Goal: Entertainment & Leisure: Consume media (video, audio)

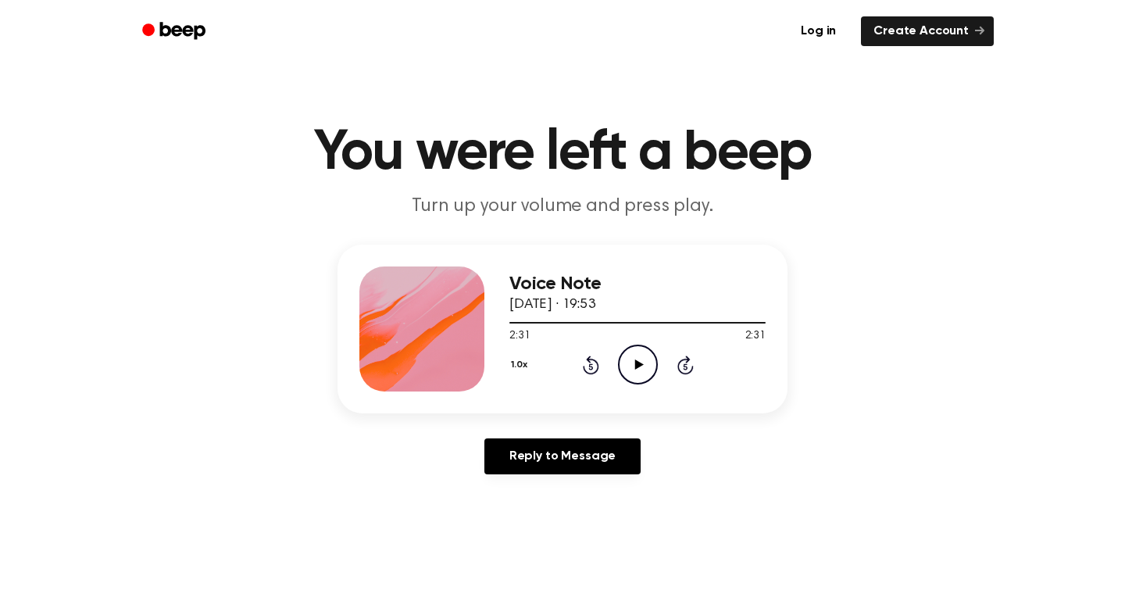
click at [642, 373] on icon "Play Audio" at bounding box center [638, 364] width 40 height 40
click at [642, 373] on icon "Pause Audio" at bounding box center [638, 364] width 40 height 40
click at [642, 373] on icon "Play Audio" at bounding box center [638, 364] width 40 height 40
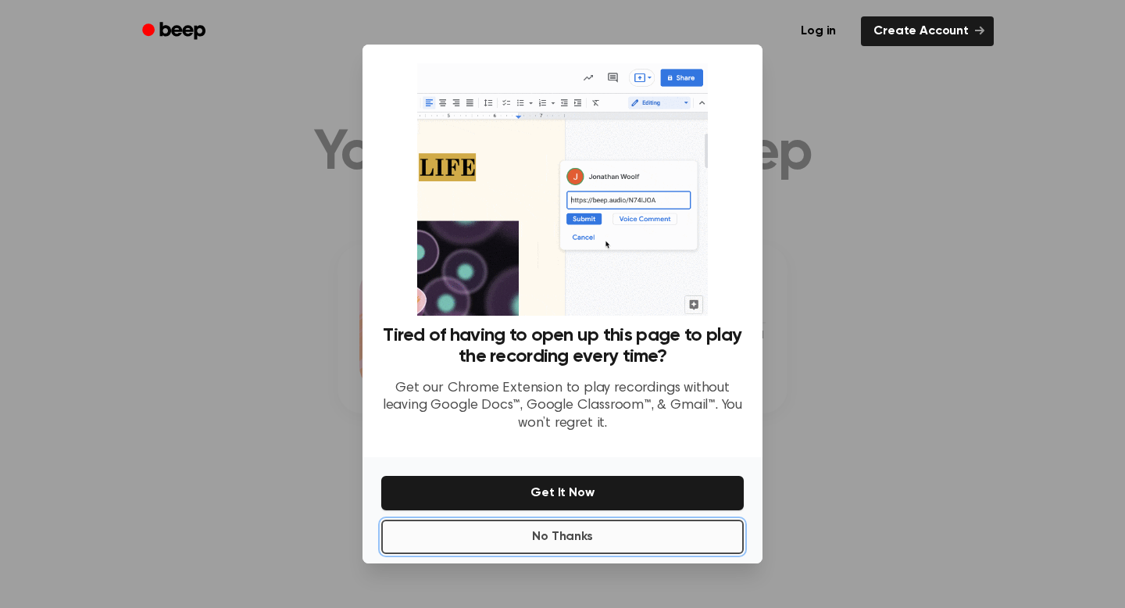
click at [609, 535] on button "No Thanks" at bounding box center [562, 536] width 362 height 34
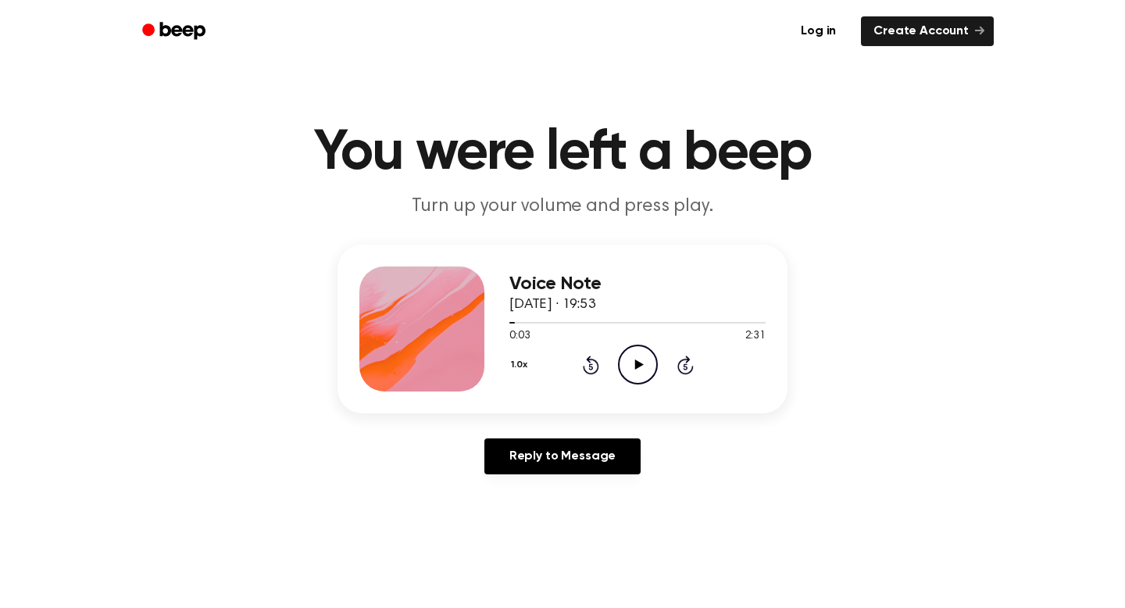
click at [633, 365] on icon "Play Audio" at bounding box center [638, 364] width 40 height 40
click at [641, 356] on icon "Pause Audio" at bounding box center [638, 364] width 40 height 40
click at [636, 355] on icon "Play Audio" at bounding box center [638, 364] width 40 height 40
click at [636, 355] on icon "Pause Audio" at bounding box center [638, 364] width 40 height 40
click at [636, 355] on icon "Play Audio" at bounding box center [638, 364] width 40 height 40
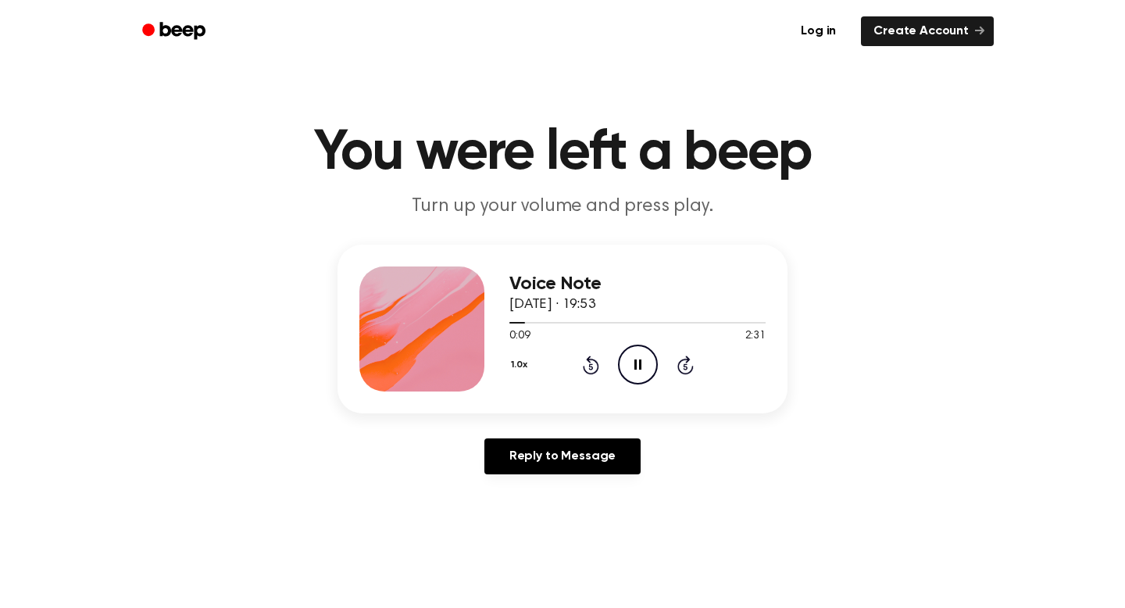
click at [636, 355] on icon "Pause Audio" at bounding box center [638, 364] width 40 height 40
click at [623, 363] on icon "Play Audio" at bounding box center [638, 364] width 40 height 40
click at [627, 356] on icon "Pause Audio" at bounding box center [638, 364] width 40 height 40
click at [630, 367] on icon "Play Audio" at bounding box center [638, 364] width 40 height 40
click at [630, 357] on icon "Pause Audio" at bounding box center [638, 364] width 40 height 40
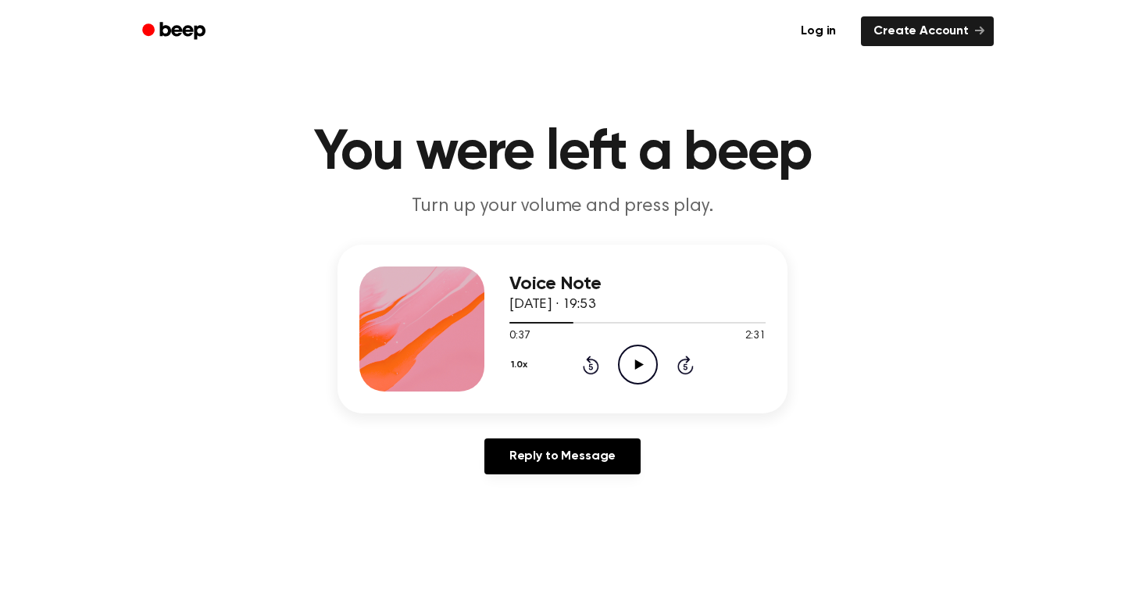
click at [647, 366] on icon "Play Audio" at bounding box center [638, 364] width 40 height 40
click at [630, 363] on icon "Pause Audio" at bounding box center [638, 364] width 40 height 40
click at [588, 362] on icon at bounding box center [591, 364] width 16 height 19
click at [641, 363] on icon at bounding box center [638, 364] width 9 height 10
click at [596, 366] on icon at bounding box center [591, 364] width 16 height 19
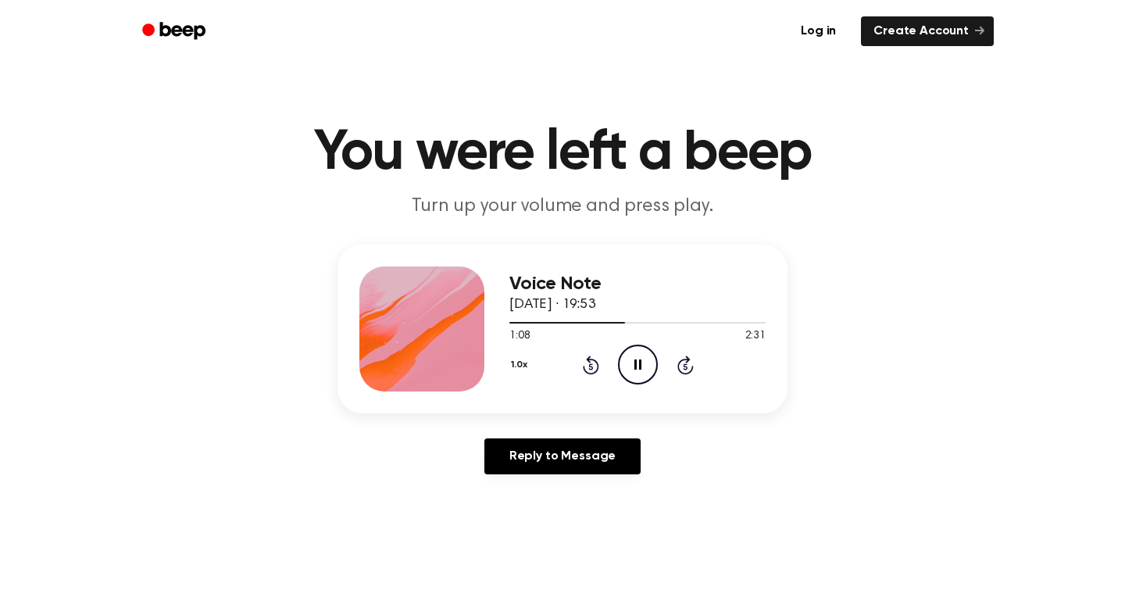
click at [592, 356] on icon "Rewind 5 seconds" at bounding box center [590, 365] width 17 height 20
click at [639, 380] on icon "Pause Audio" at bounding box center [638, 364] width 40 height 40
click at [587, 363] on icon "Rewind 5 seconds" at bounding box center [590, 365] width 17 height 20
click at [638, 368] on icon "Play Audio" at bounding box center [638, 364] width 40 height 40
click at [637, 366] on icon "Pause Audio" at bounding box center [638, 364] width 40 height 40
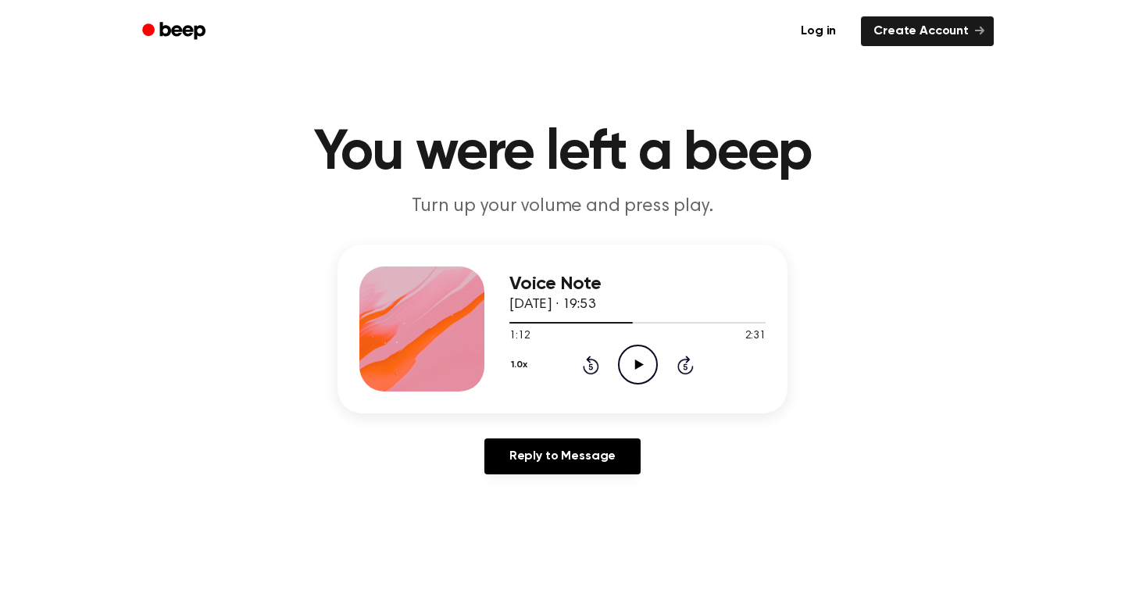
click at [642, 359] on icon "Play Audio" at bounding box center [638, 364] width 40 height 40
click at [629, 358] on icon "Pause Audio" at bounding box center [638, 364] width 40 height 40
click at [595, 379] on div "1.0x Rewind 5 seconds Play Audio Skip 5 seconds" at bounding box center [637, 364] width 256 height 40
click at [594, 366] on icon "Rewind 5 seconds" at bounding box center [590, 365] width 17 height 20
click at [621, 366] on icon "Play Audio" at bounding box center [638, 364] width 40 height 40
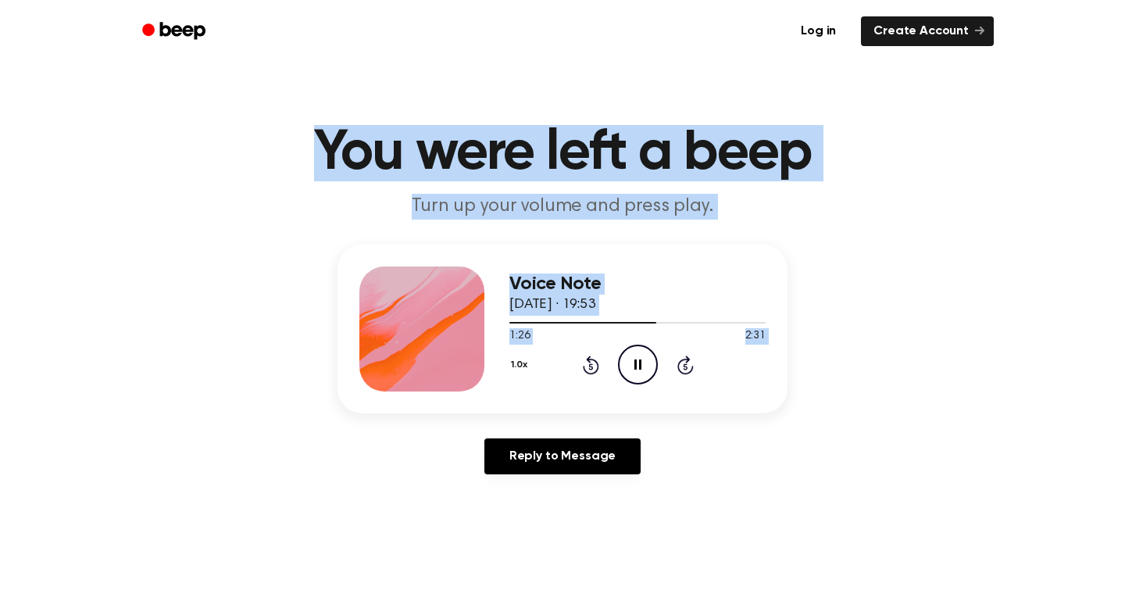
drag, startPoint x: 637, startPoint y: 365, endPoint x: 315, endPoint y: -95, distance: 561.9
click at [659, 261] on div "Voice Note [DATE] · 19:53 1:53 2:31 Your browser does not support the [object O…" at bounding box center [562, 328] width 450 height 169
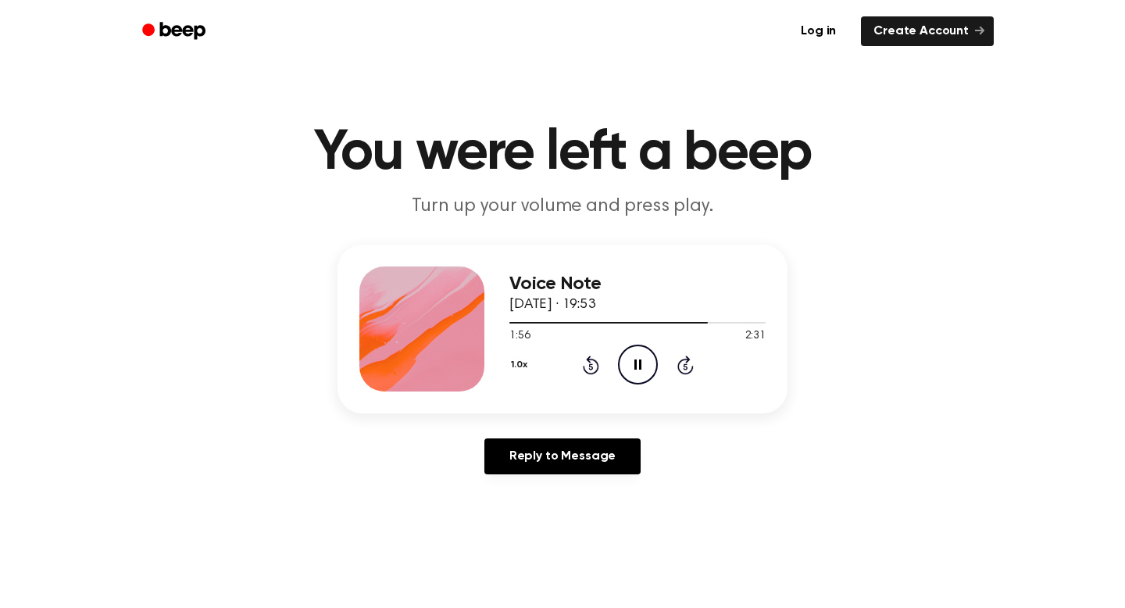
click at [637, 364] on icon "Pause Audio" at bounding box center [638, 364] width 40 height 40
click at [642, 359] on icon "Play Audio" at bounding box center [638, 364] width 40 height 40
click at [637, 364] on icon "Pause Audio" at bounding box center [638, 364] width 40 height 40
click at [583, 364] on icon "Rewind 5 seconds" at bounding box center [590, 365] width 17 height 20
click at [636, 366] on icon at bounding box center [638, 364] width 9 height 10
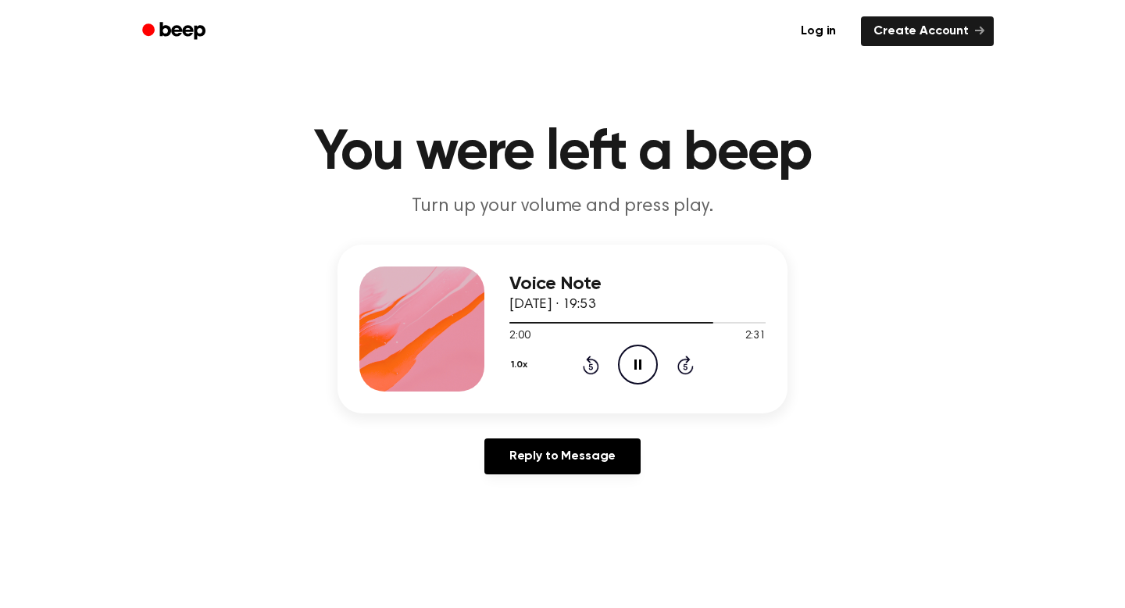
click at [636, 366] on icon at bounding box center [637, 364] width 7 height 10
click at [637, 364] on icon at bounding box center [638, 364] width 9 height 10
click at [637, 364] on icon "Pause Audio" at bounding box center [638, 364] width 40 height 40
click at [654, 377] on icon "Play Audio" at bounding box center [638, 364] width 40 height 40
click at [639, 363] on icon at bounding box center [637, 364] width 7 height 10
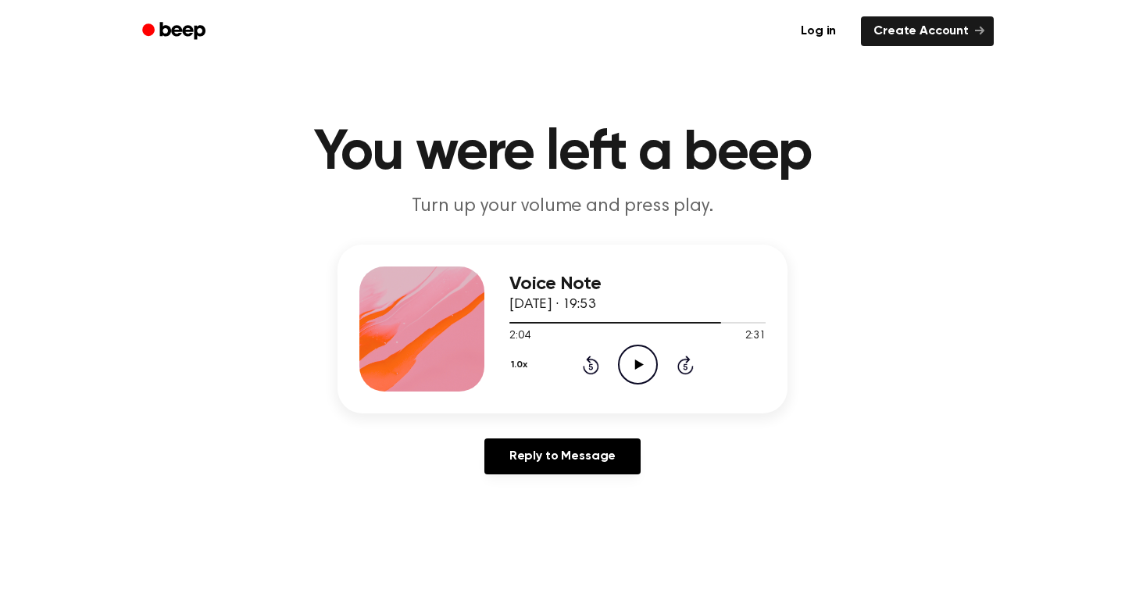
click at [629, 364] on icon "Play Audio" at bounding box center [638, 364] width 40 height 40
click at [591, 362] on icon "Rewind 5 seconds" at bounding box center [590, 365] width 17 height 20
click at [635, 366] on icon at bounding box center [637, 364] width 7 height 10
click at [635, 361] on icon at bounding box center [638, 364] width 9 height 10
click at [635, 361] on icon at bounding box center [637, 364] width 7 height 10
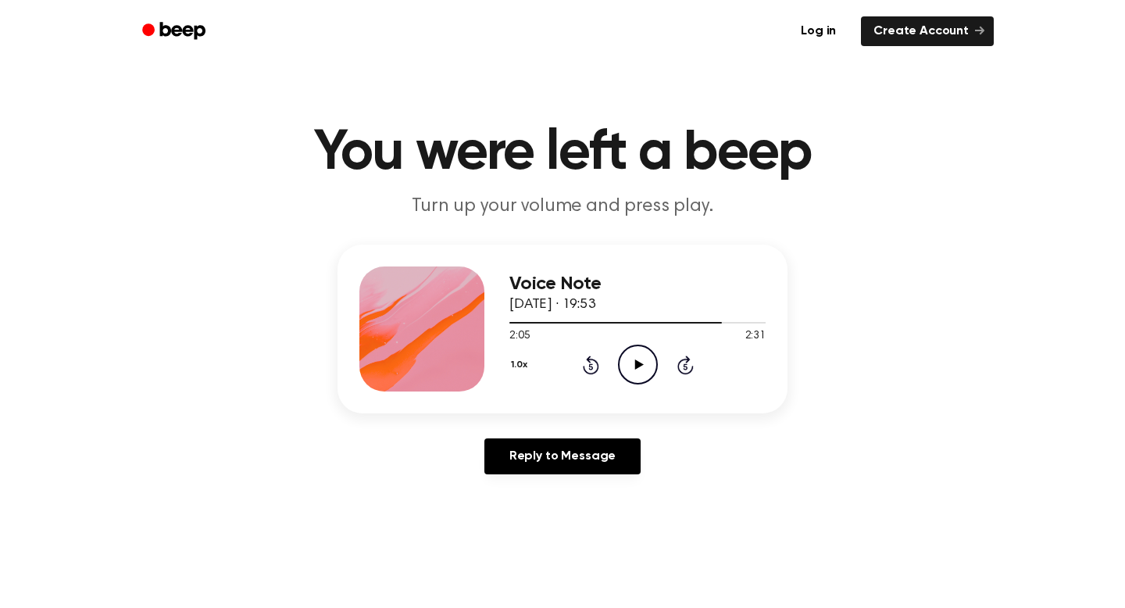
click at [635, 361] on icon at bounding box center [638, 364] width 9 height 10
click at [631, 362] on icon "Pause Audio" at bounding box center [638, 364] width 40 height 40
click at [585, 359] on icon at bounding box center [591, 364] width 16 height 19
click at [642, 374] on icon "Play Audio" at bounding box center [638, 364] width 40 height 40
click at [632, 365] on icon "Pause Audio" at bounding box center [638, 364] width 40 height 40
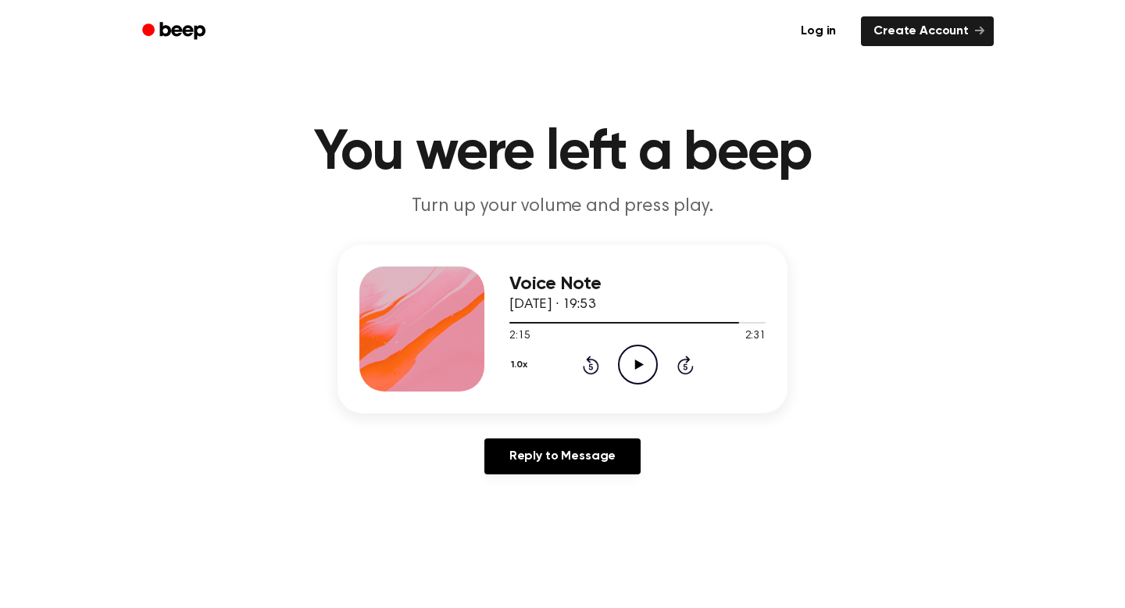
click at [633, 376] on icon "Play Audio" at bounding box center [638, 364] width 40 height 40
click at [633, 376] on icon "Pause Audio" at bounding box center [638, 364] width 40 height 40
click at [629, 370] on icon "Play Audio" at bounding box center [638, 364] width 40 height 40
click at [630, 370] on icon "Pause Audio" at bounding box center [638, 364] width 40 height 40
click at [648, 363] on icon "Play Audio" at bounding box center [638, 364] width 40 height 40
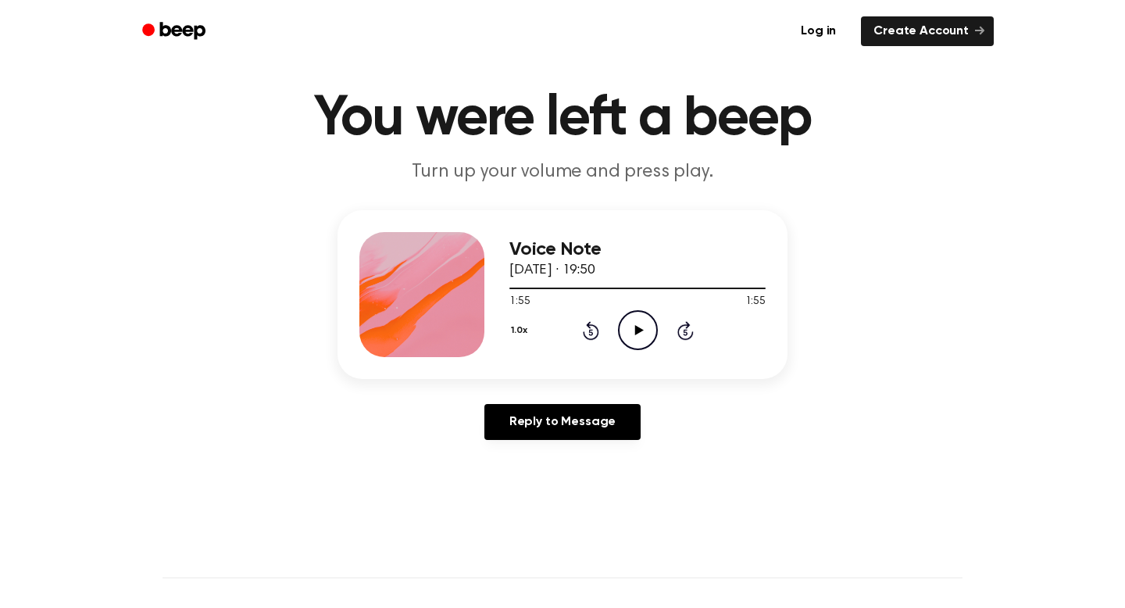
click at [627, 326] on icon "Play Audio" at bounding box center [638, 330] width 40 height 40
click at [637, 336] on icon "Pause Audio" at bounding box center [638, 330] width 40 height 40
click at [825, 33] on link "Log in" at bounding box center [818, 31] width 66 height 36
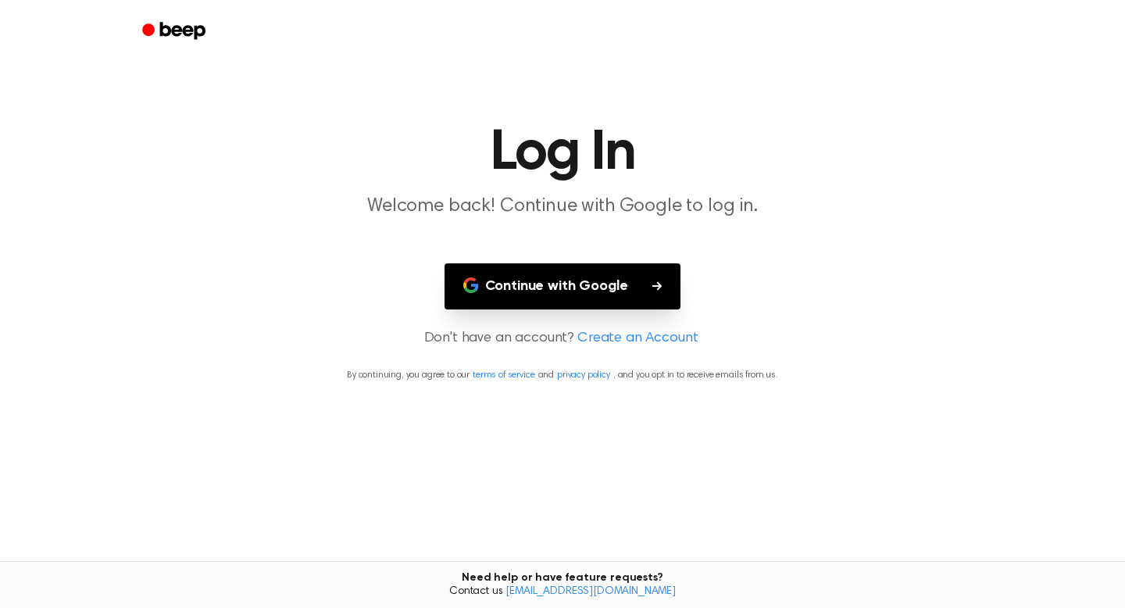
click at [609, 302] on button "Continue with Google" at bounding box center [562, 286] width 237 height 46
click at [603, 290] on button "Continue with Google" at bounding box center [562, 286] width 237 height 46
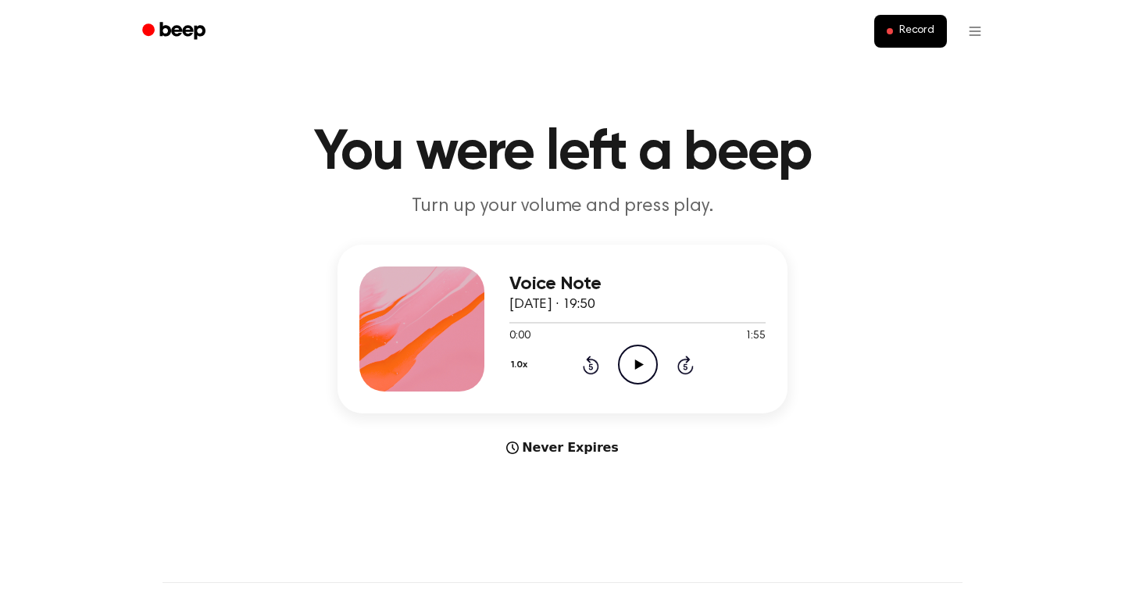
click at [626, 374] on icon "Play Audio" at bounding box center [638, 364] width 40 height 40
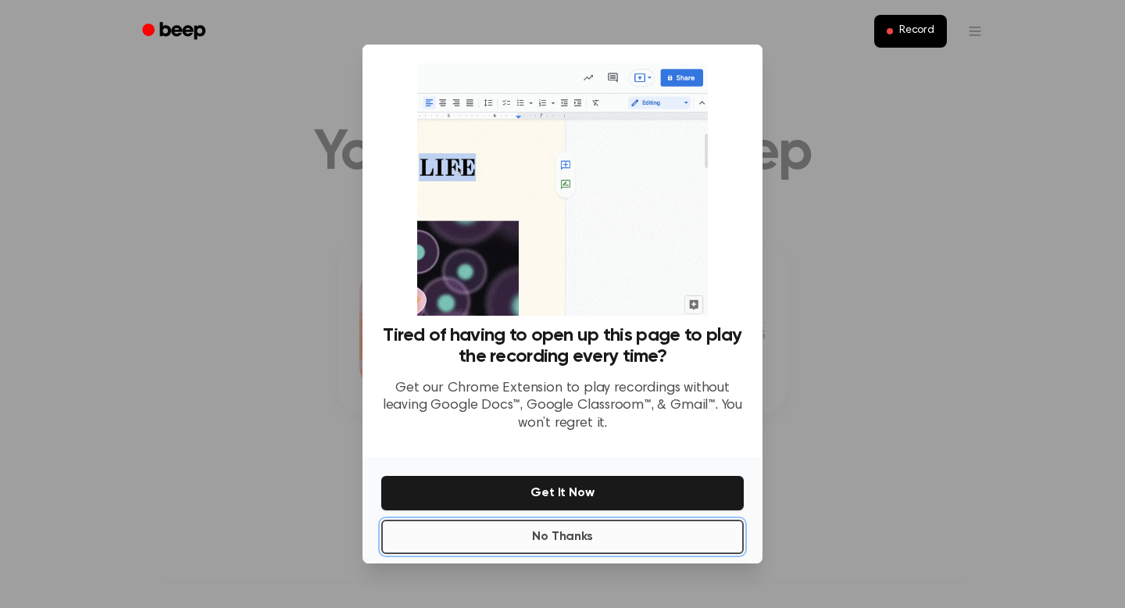
click at [636, 534] on button "No Thanks" at bounding box center [562, 536] width 362 height 34
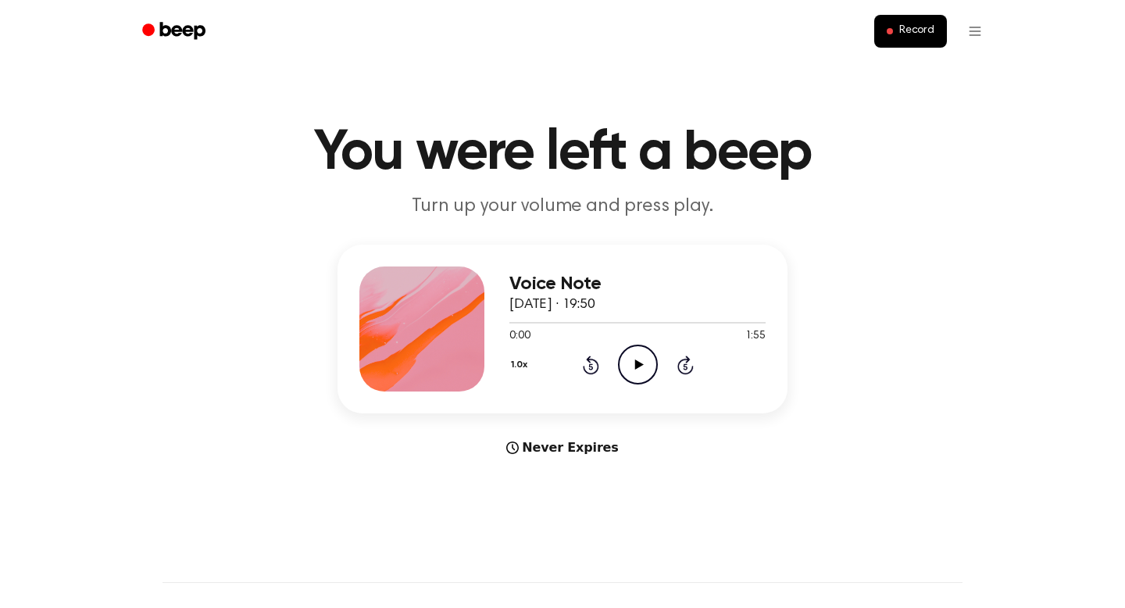
click at [636, 369] on icon "Play Audio" at bounding box center [638, 364] width 40 height 40
click at [636, 369] on icon at bounding box center [637, 364] width 7 height 10
click at [638, 366] on icon at bounding box center [638, 364] width 9 height 10
click at [639, 372] on icon "Pause Audio" at bounding box center [638, 364] width 40 height 40
click at [649, 370] on icon "Play Audio" at bounding box center [638, 364] width 40 height 40
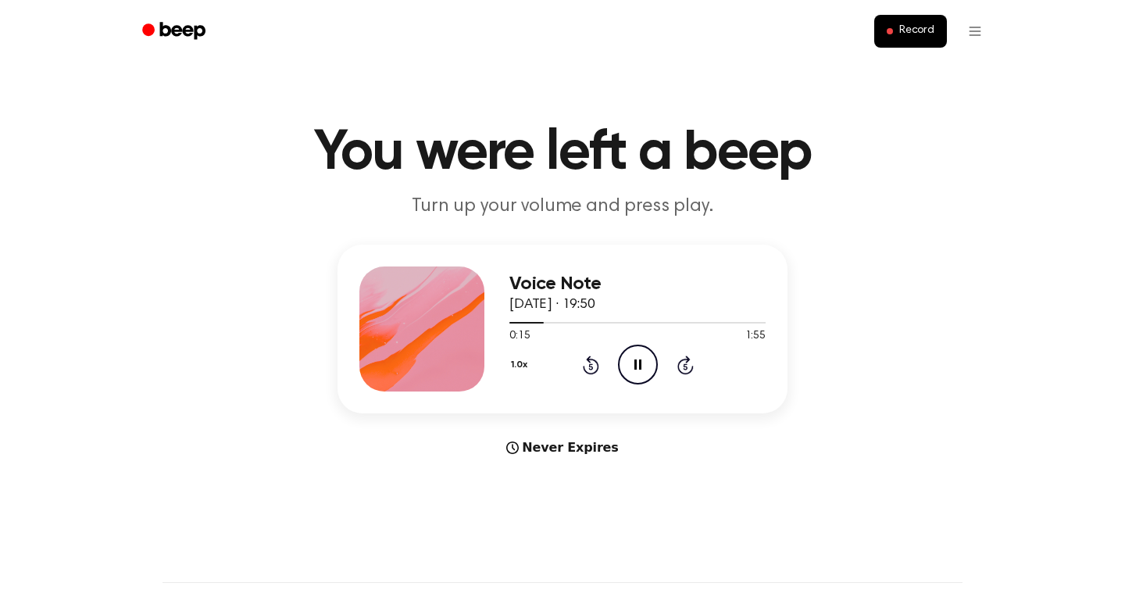
click at [631, 353] on icon "Pause Audio" at bounding box center [638, 364] width 40 height 40
click at [641, 362] on icon "Play Audio" at bounding box center [638, 364] width 40 height 40
click at [630, 362] on icon "Pause Audio" at bounding box center [638, 364] width 40 height 40
click at [532, 324] on div at bounding box center [637, 322] width 256 height 12
click at [621, 362] on icon "Play Audio" at bounding box center [638, 364] width 40 height 40
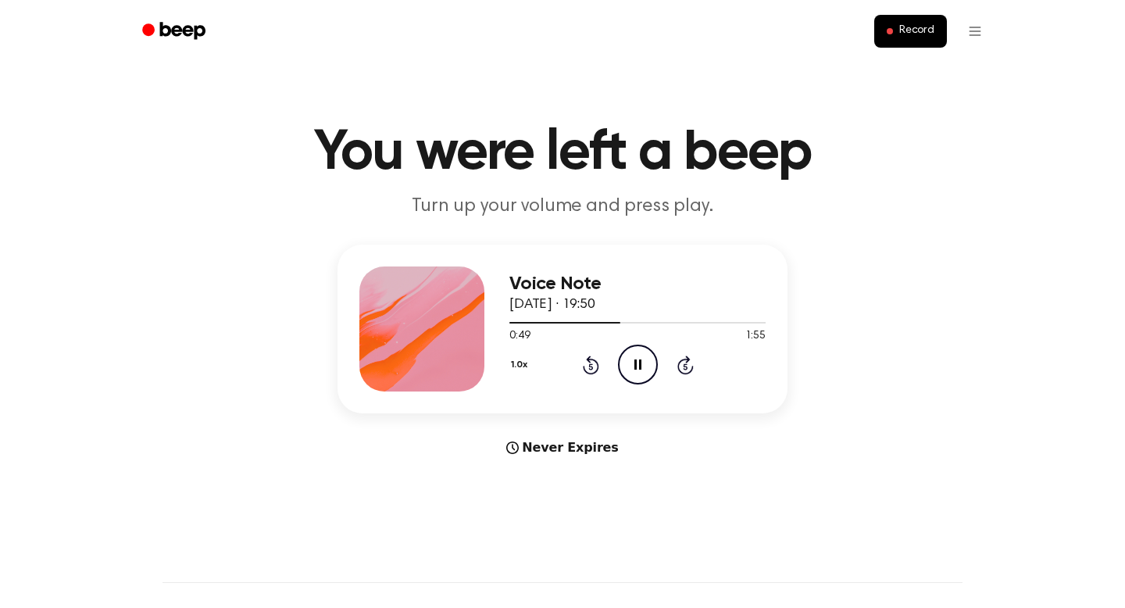
click at [638, 362] on icon at bounding box center [637, 364] width 7 height 10
click at [635, 355] on icon "Play Audio" at bounding box center [638, 364] width 40 height 40
click at [636, 366] on icon at bounding box center [637, 364] width 7 height 10
click at [635, 368] on icon at bounding box center [638, 364] width 9 height 10
click at [592, 363] on icon "Rewind 5 seconds" at bounding box center [590, 365] width 17 height 20
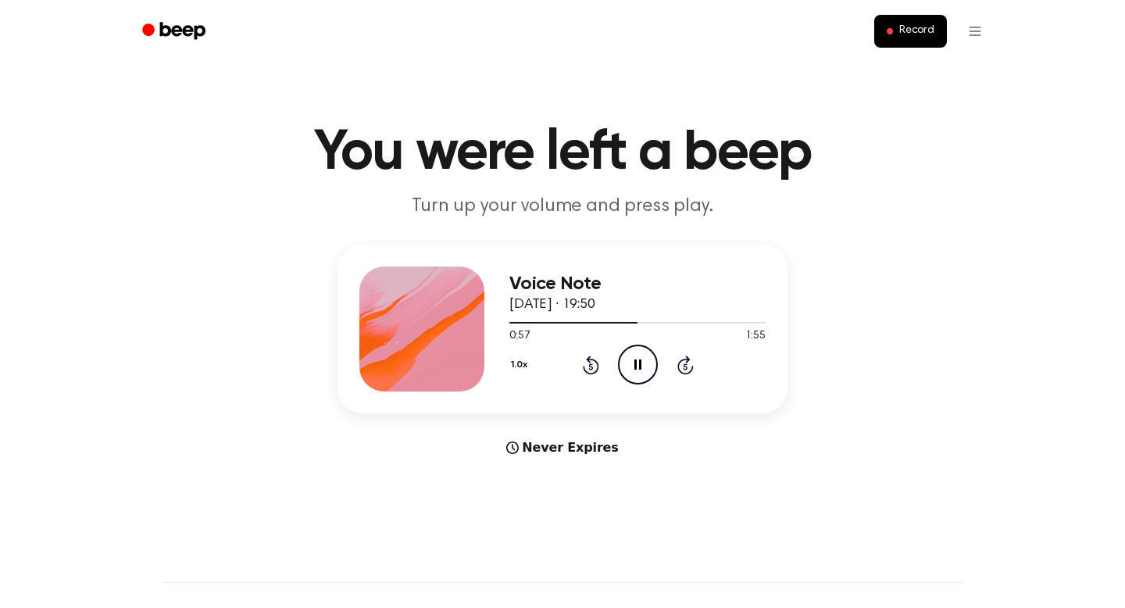
click at [632, 366] on icon "Pause Audio" at bounding box center [638, 364] width 40 height 40
click at [594, 359] on icon at bounding box center [591, 364] width 16 height 19
click at [633, 365] on icon "Play Audio" at bounding box center [638, 364] width 40 height 40
click at [637, 364] on icon "Pause Audio" at bounding box center [638, 364] width 40 height 40
click at [646, 361] on icon "Play Audio" at bounding box center [638, 364] width 40 height 40
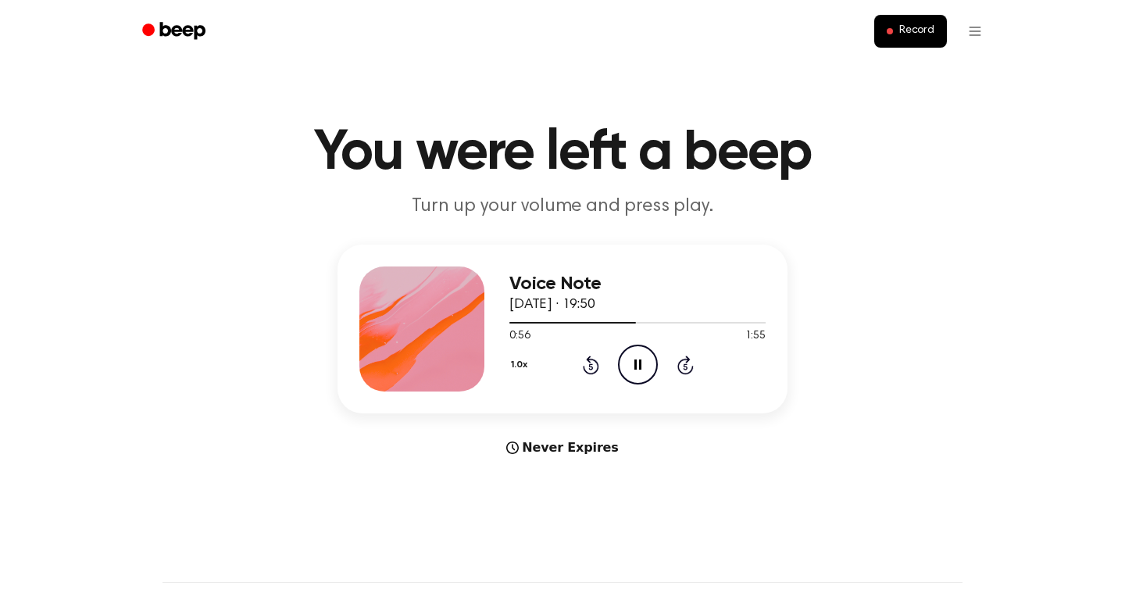
click at [646, 361] on icon "Pause Audio" at bounding box center [638, 364] width 40 height 40
click at [636, 323] on span at bounding box center [630, 322] width 12 height 12
click at [591, 366] on icon at bounding box center [590, 366] width 4 height 6
click at [623, 366] on icon "Play Audio" at bounding box center [638, 364] width 40 height 40
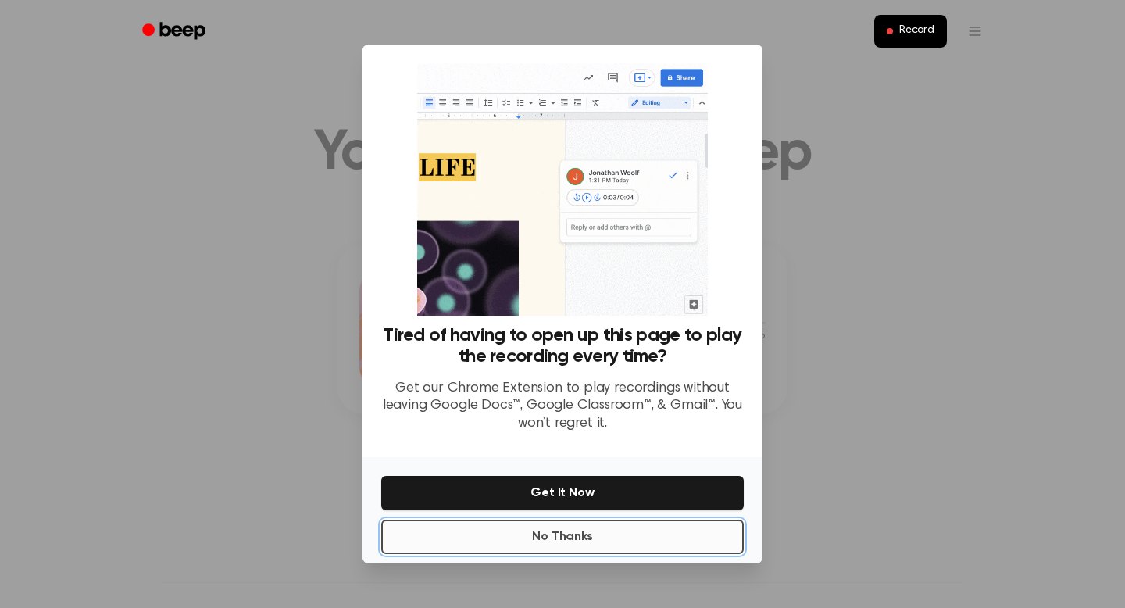
click at [591, 542] on button "No Thanks" at bounding box center [562, 536] width 362 height 34
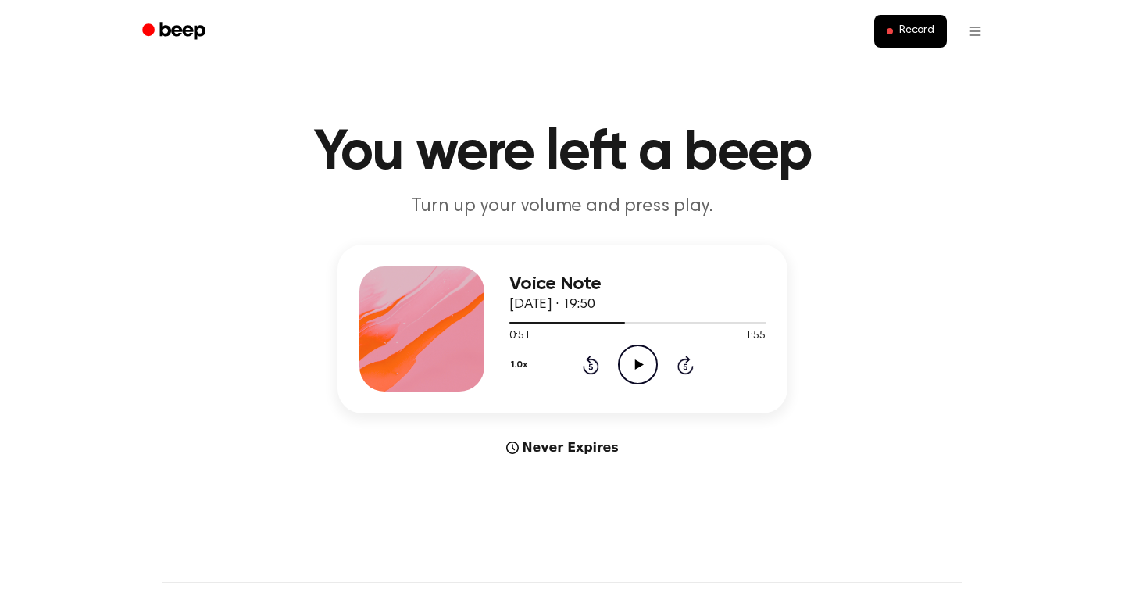
click at [630, 371] on icon "Play Audio" at bounding box center [638, 364] width 40 height 40
click at [630, 371] on icon "Pause Audio" at bounding box center [638, 364] width 40 height 40
click at [625, 365] on icon "Play Audio" at bounding box center [638, 364] width 40 height 40
click at [625, 365] on icon "Pause Audio" at bounding box center [638, 364] width 40 height 40
click at [587, 365] on icon "Rewind 5 seconds" at bounding box center [590, 365] width 17 height 20
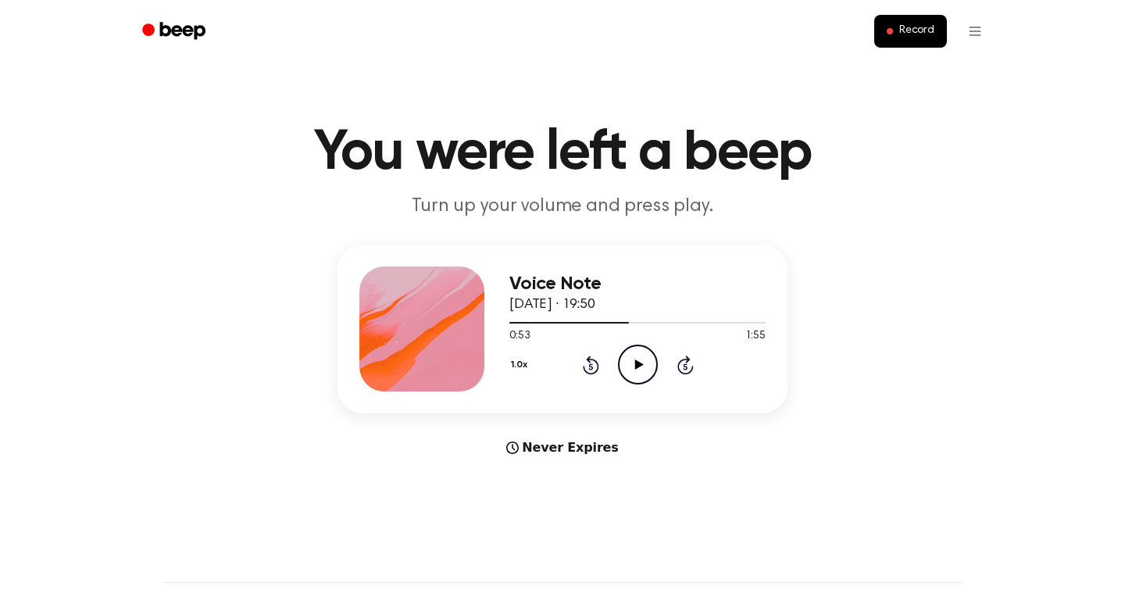
click at [638, 366] on icon at bounding box center [638, 364] width 9 height 10
click at [634, 361] on icon at bounding box center [637, 364] width 7 height 10
click at [636, 372] on icon "Play Audio" at bounding box center [638, 364] width 40 height 40
click at [635, 364] on icon at bounding box center [637, 364] width 7 height 10
click at [633, 377] on icon "Play Audio" at bounding box center [638, 364] width 40 height 40
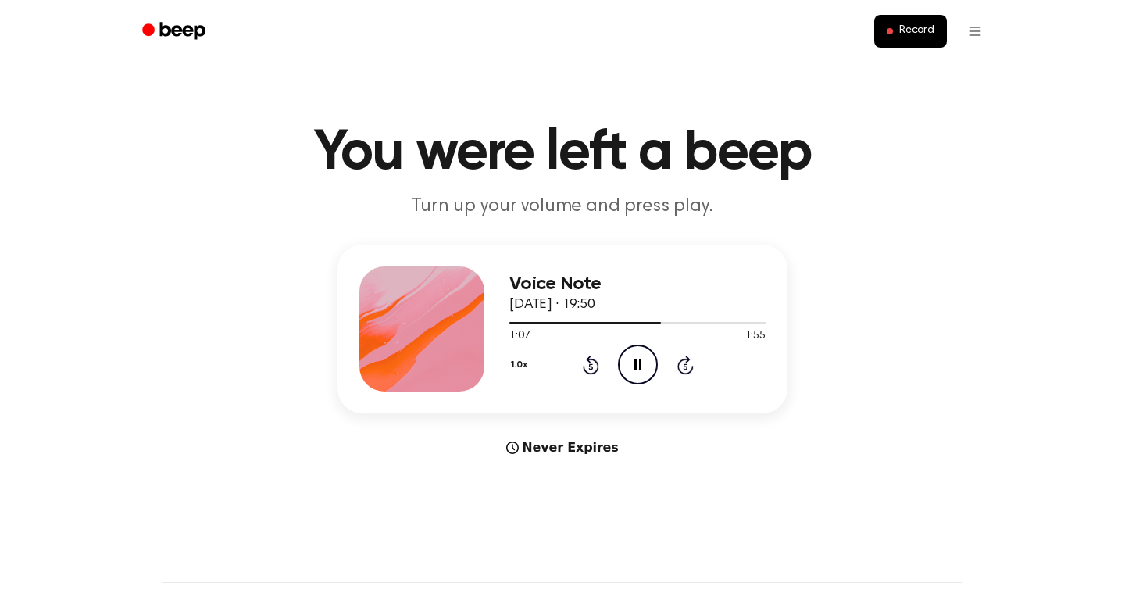
click at [633, 376] on icon "Pause Audio" at bounding box center [638, 364] width 40 height 40
click at [590, 362] on icon at bounding box center [591, 364] width 16 height 19
click at [631, 370] on icon "Play Audio" at bounding box center [638, 364] width 40 height 40
click at [633, 368] on icon "Pause Audio" at bounding box center [638, 364] width 40 height 40
click at [628, 361] on icon "Play Audio" at bounding box center [638, 364] width 40 height 40
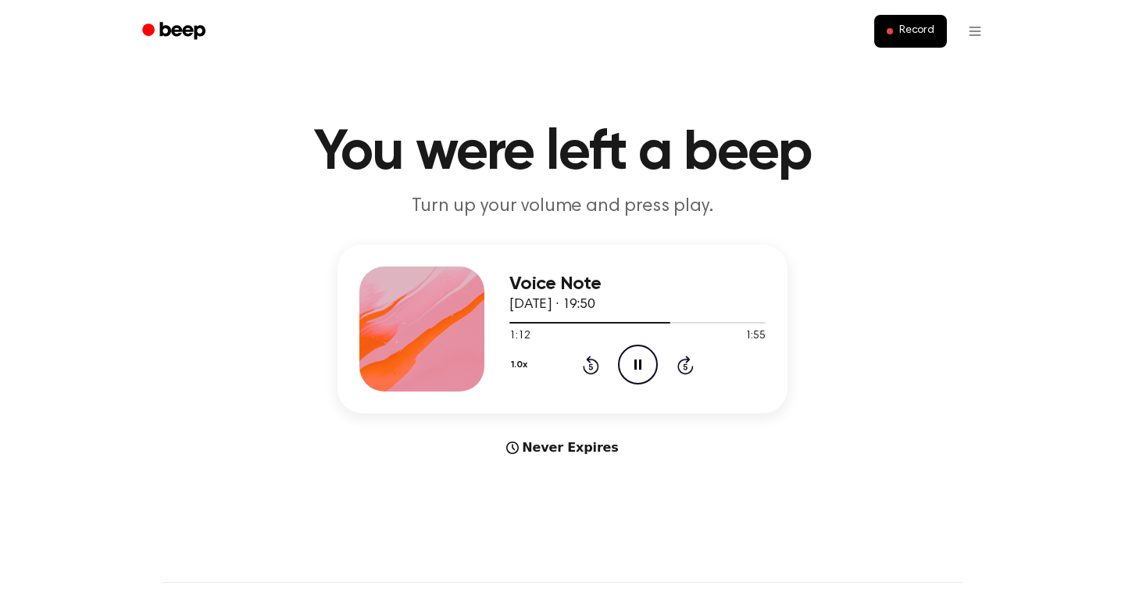
click at [633, 366] on icon "Pause Audio" at bounding box center [638, 364] width 40 height 40
click at [641, 364] on icon at bounding box center [638, 364] width 9 height 10
click at [631, 362] on icon "Pause Audio" at bounding box center [638, 364] width 40 height 40
click at [631, 362] on icon "Play Audio" at bounding box center [638, 364] width 40 height 40
click at [634, 362] on icon at bounding box center [637, 364] width 7 height 10
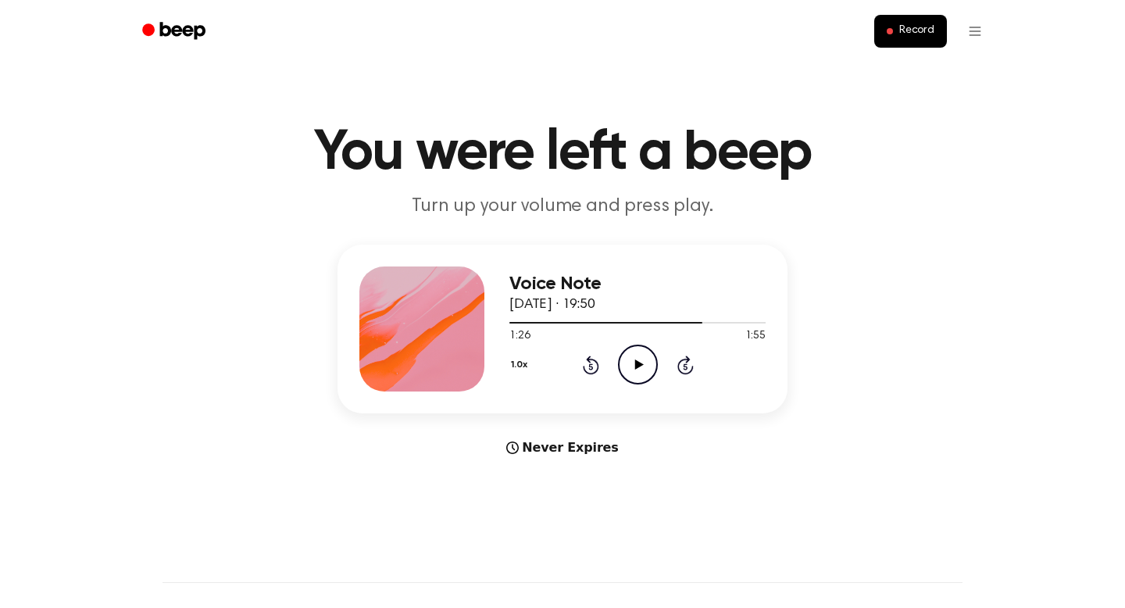
click at [630, 366] on icon "Play Audio" at bounding box center [638, 364] width 40 height 40
click at [628, 363] on icon "Pause Audio" at bounding box center [638, 364] width 40 height 40
click at [585, 366] on icon "Rewind 5 seconds" at bounding box center [590, 365] width 17 height 20
click at [622, 363] on icon "Play Audio" at bounding box center [638, 364] width 40 height 40
click at [630, 366] on icon "Pause Audio" at bounding box center [638, 364] width 40 height 40
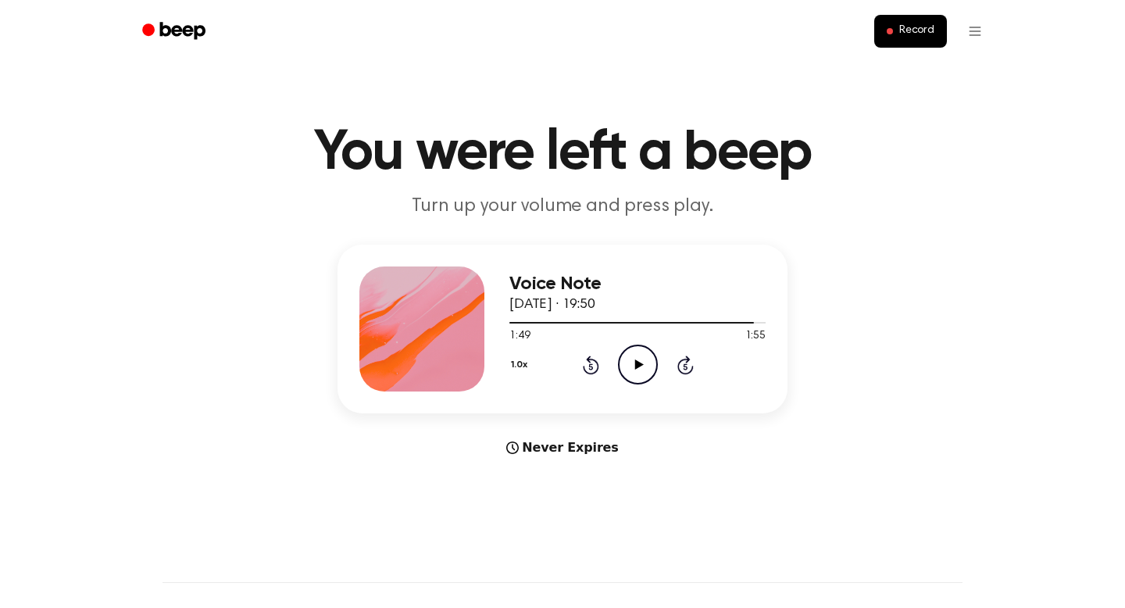
click at [630, 366] on icon "Play Audio" at bounding box center [638, 364] width 40 height 40
click at [631, 366] on icon "Pause Audio" at bounding box center [638, 364] width 40 height 40
click at [634, 360] on icon at bounding box center [638, 364] width 9 height 10
